Goal: Information Seeking & Learning: Find specific fact

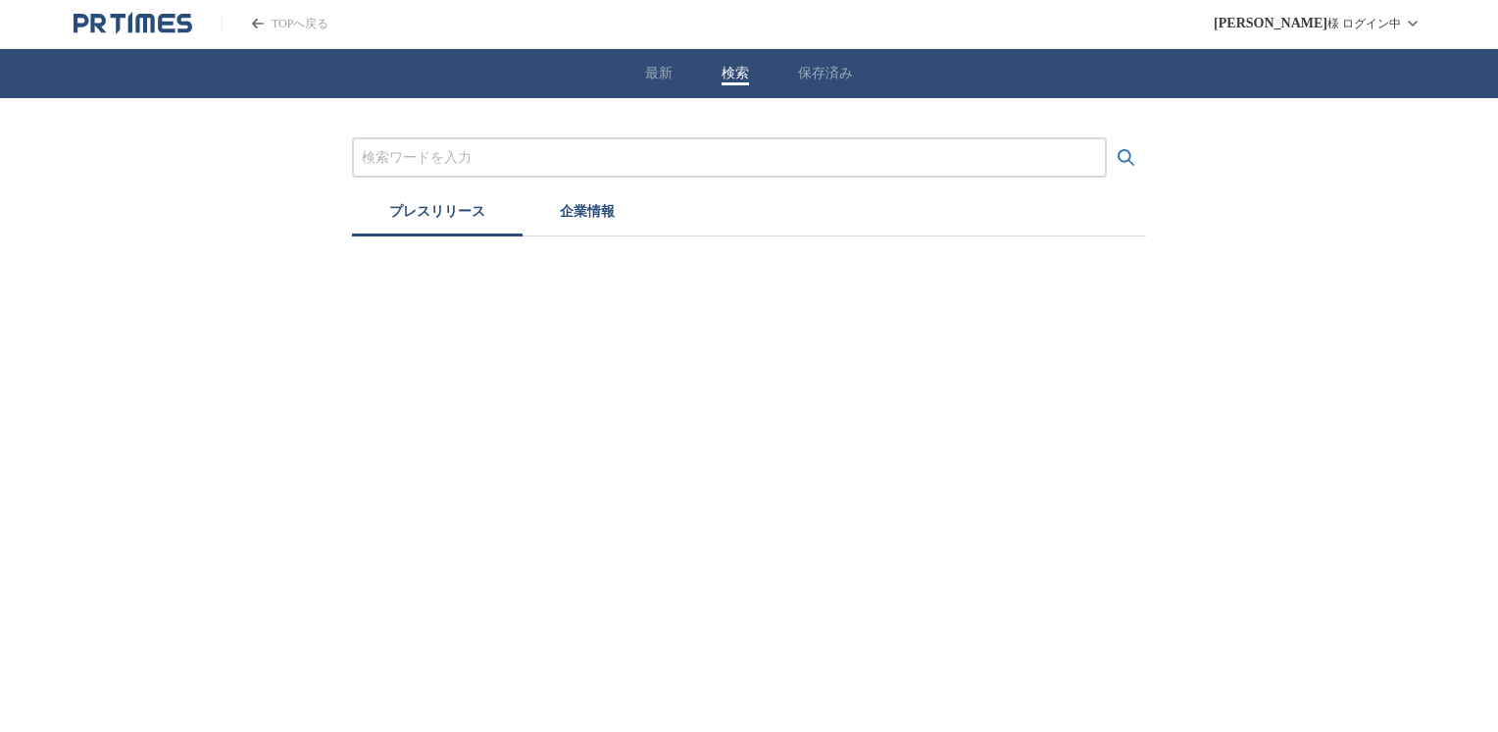
click at [729, 75] on button "検索" at bounding box center [735, 74] width 27 height 18
click at [416, 161] on input "プレスリリースおよび企業を検索する" at bounding box center [729, 158] width 735 height 22
type input "セメント"
click at [1120, 155] on icon "検索する" at bounding box center [1127, 158] width 24 height 24
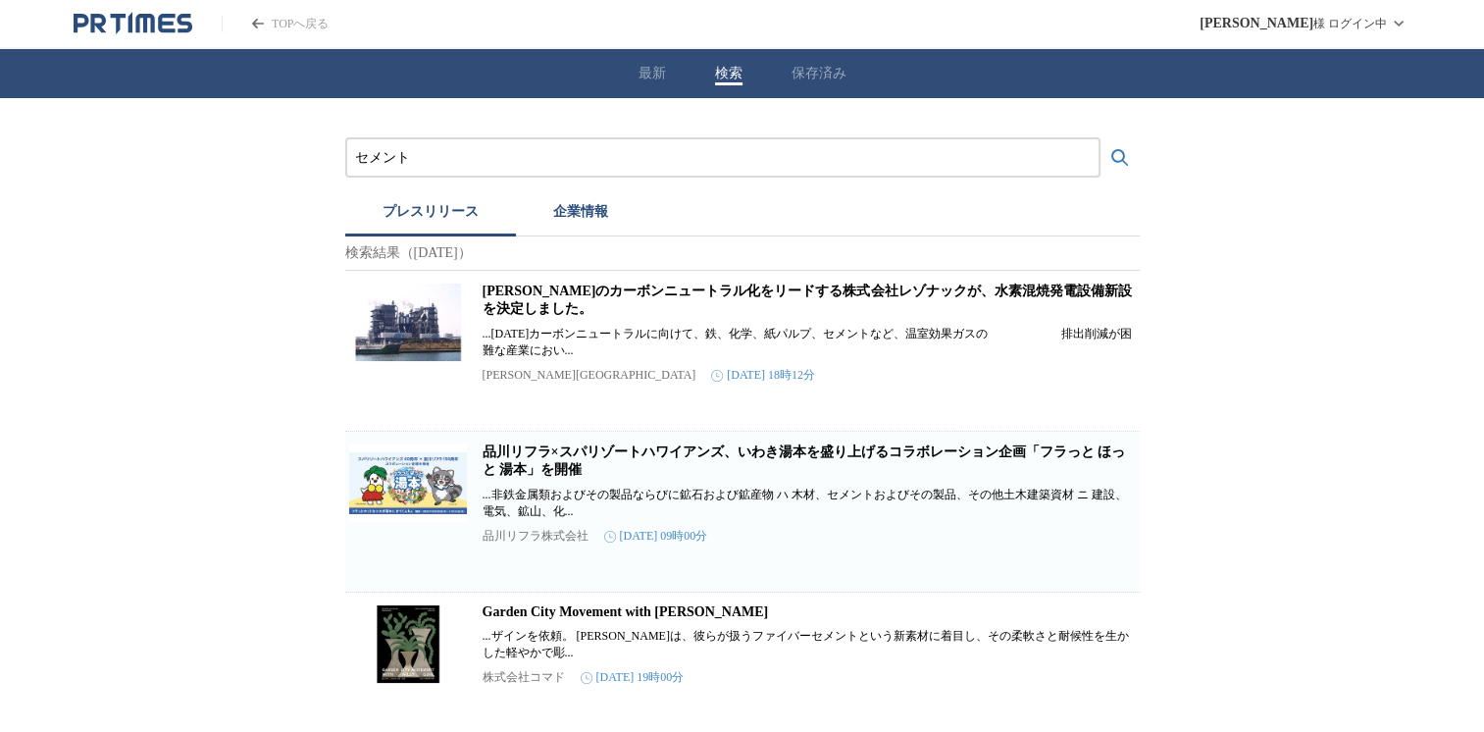
drag, startPoint x: 444, startPoint y: 156, endPoint x: 288, endPoint y: 167, distance: 156.3
click at [367, 155] on input "プレスリリースおよび企業を検索する" at bounding box center [722, 158] width 735 height 22
click at [1117, 156] on icon "検索する" at bounding box center [1120, 158] width 24 height 24
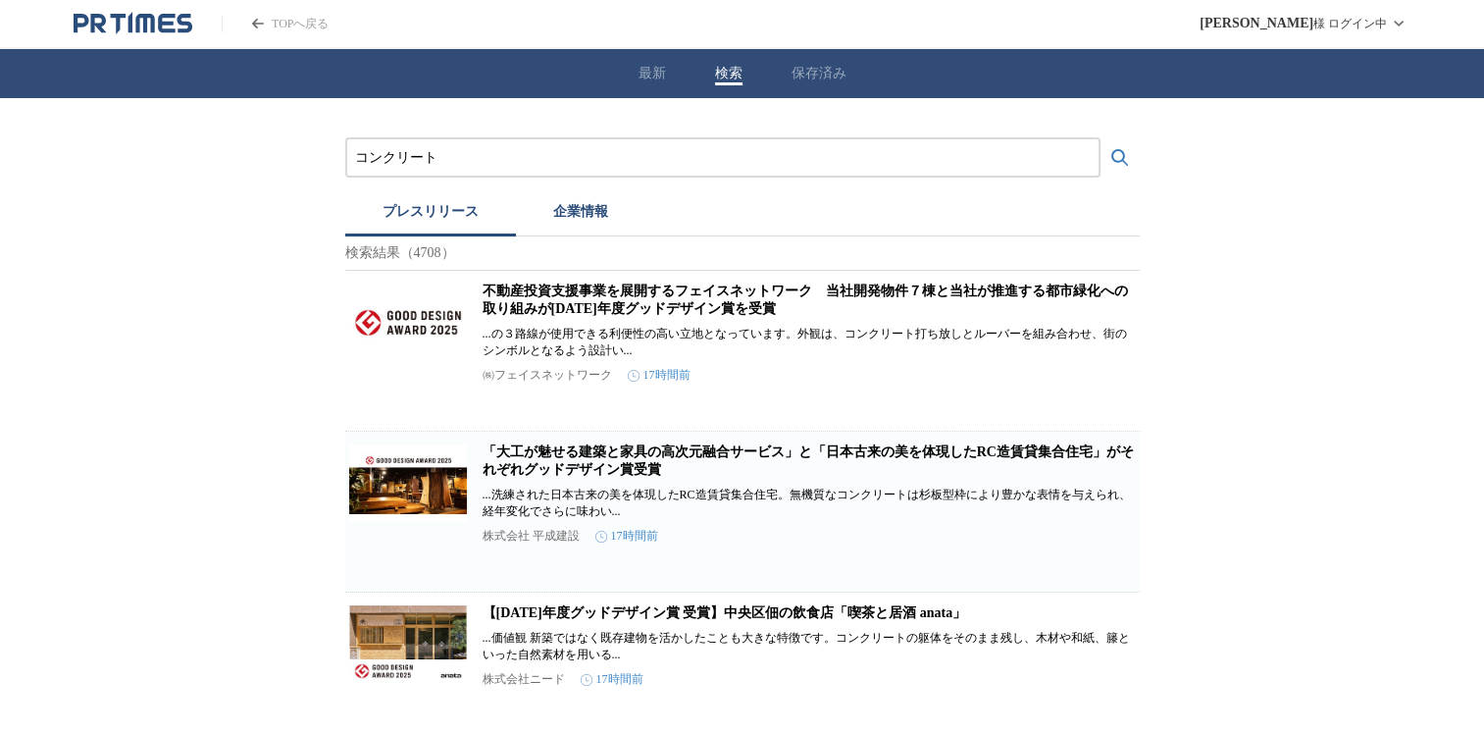
click at [455, 156] on input "コンクリート" at bounding box center [722, 158] width 735 height 22
type input "コ"
click at [1100, 138] on button "検索する" at bounding box center [1119, 157] width 39 height 39
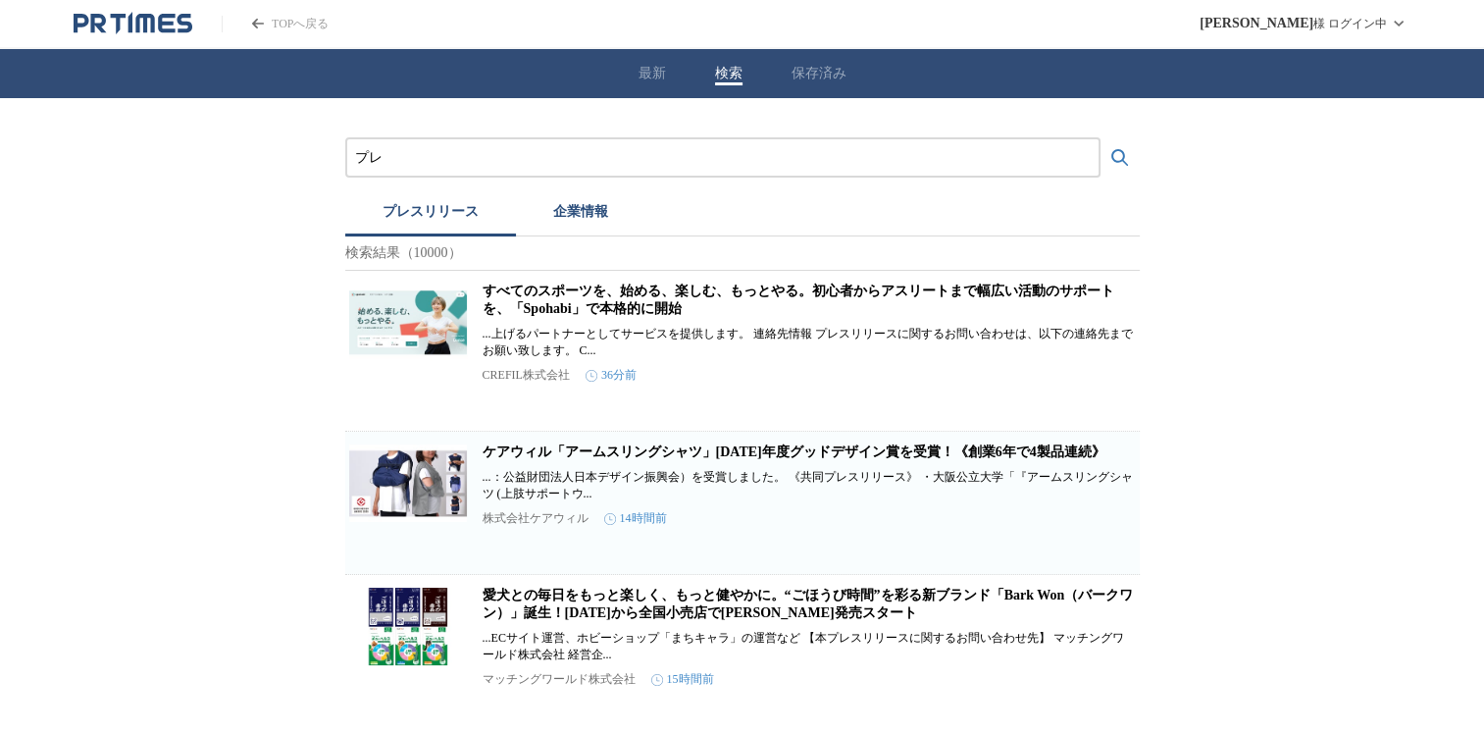
type input "プ"
type input "セレンディクス"
click at [1100, 138] on button "検索する" at bounding box center [1119, 157] width 39 height 39
